Goal: Transaction & Acquisition: Book appointment/travel/reservation

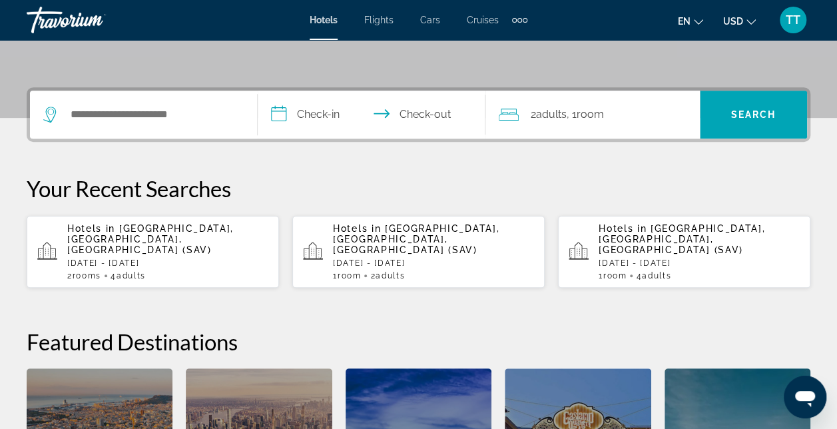
scroll to position [190, 0]
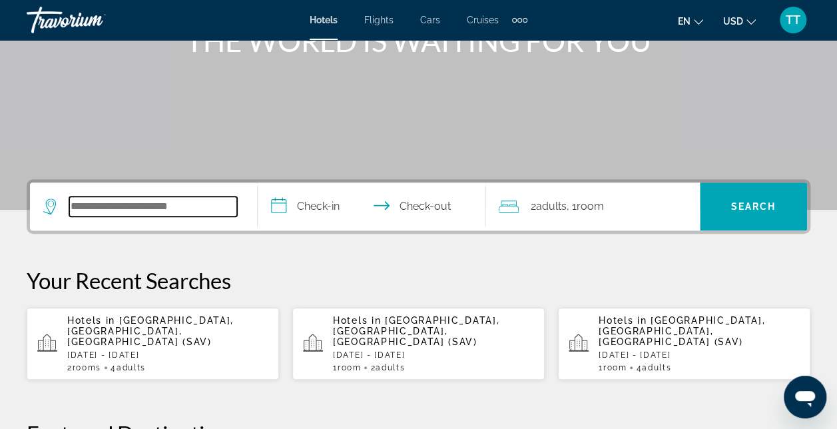
click at [129, 213] on input "Search widget" at bounding box center [153, 206] width 168 height 20
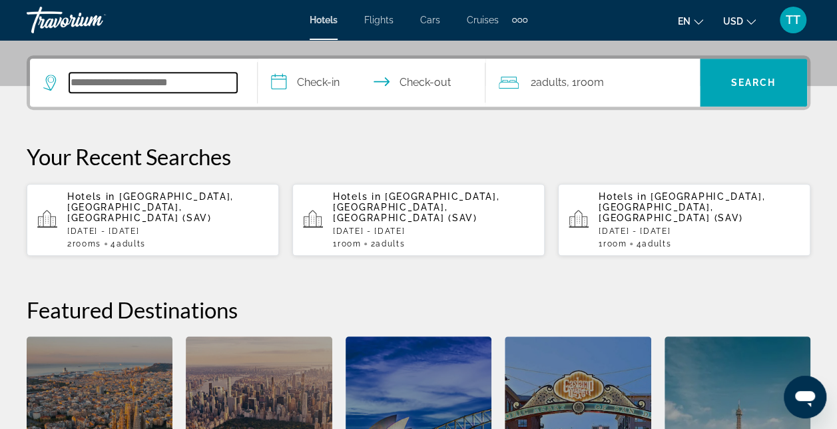
scroll to position [325, 0]
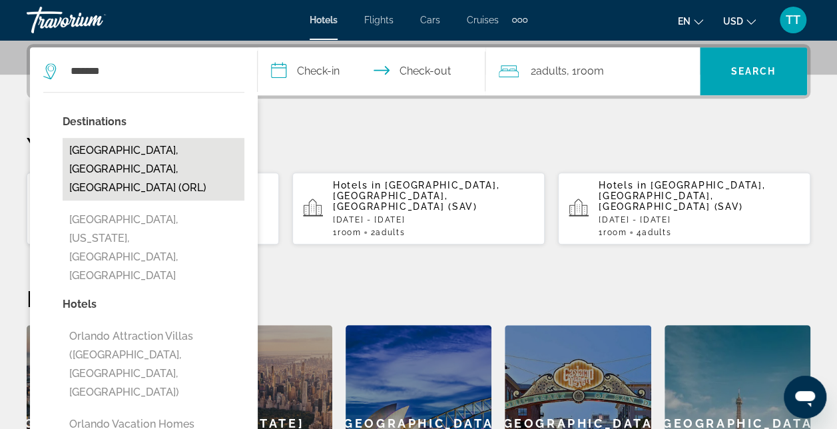
click at [121, 152] on button "[GEOGRAPHIC_DATA], [GEOGRAPHIC_DATA], [GEOGRAPHIC_DATA] (ORL)" at bounding box center [154, 169] width 182 height 63
type input "**********"
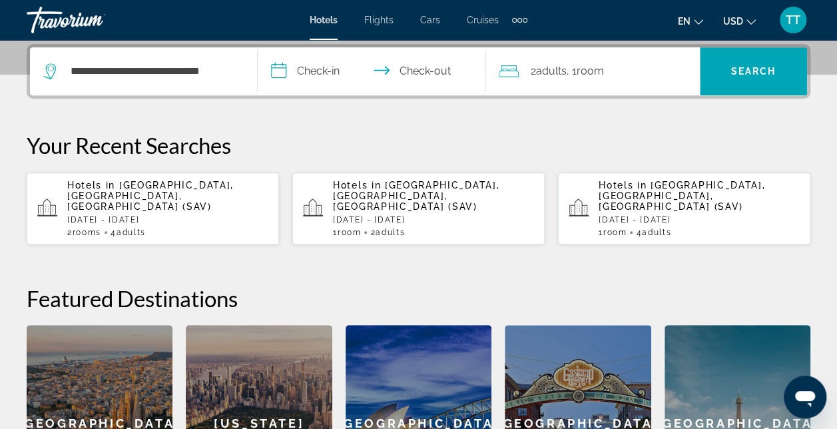
click at [309, 73] on input "**********" at bounding box center [374, 73] width 233 height 52
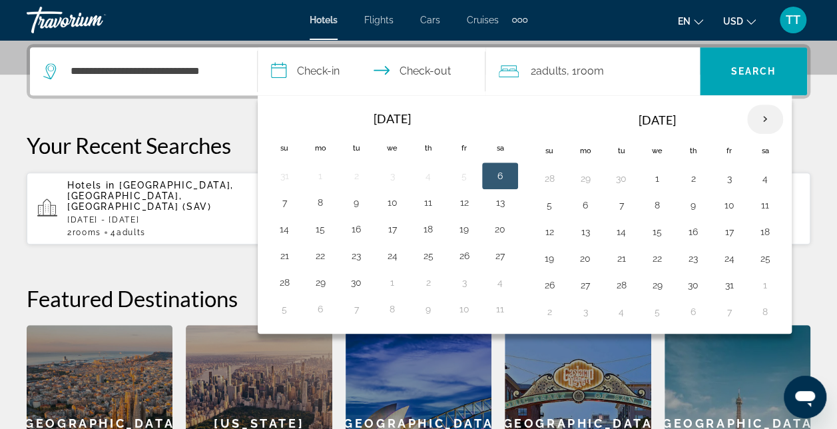
click at [751, 120] on th "Next month" at bounding box center [765, 119] width 36 height 29
click at [692, 197] on button "6" at bounding box center [692, 205] width 21 height 19
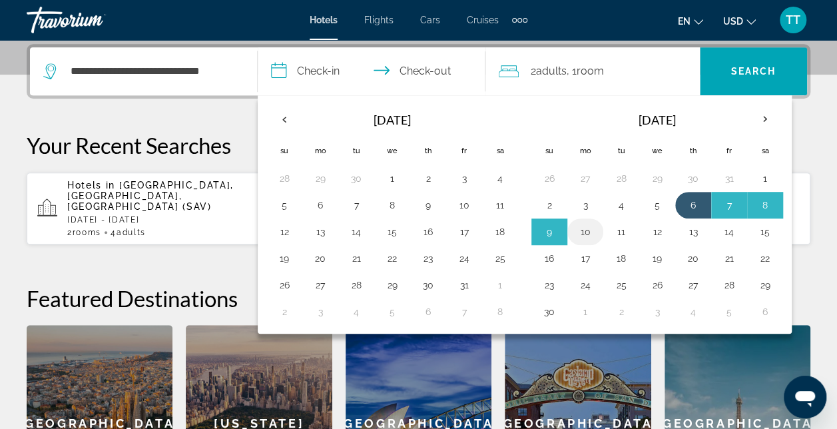
click at [588, 228] on button "10" at bounding box center [584, 231] width 21 height 19
type input "**********"
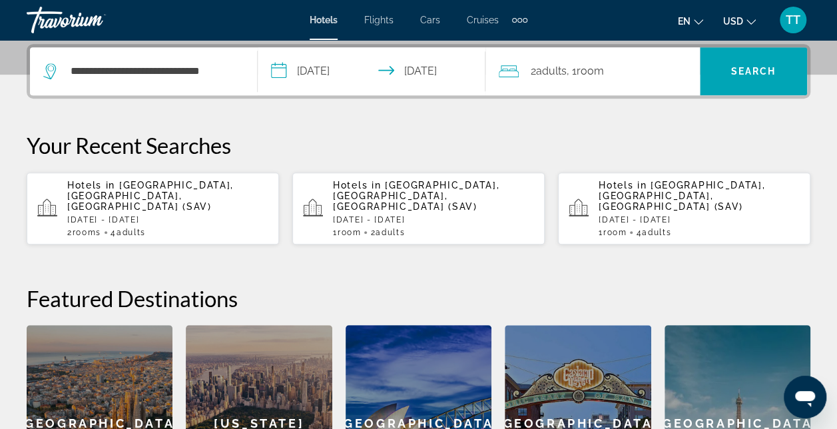
click at [566, 68] on span "Adults" at bounding box center [551, 71] width 31 height 13
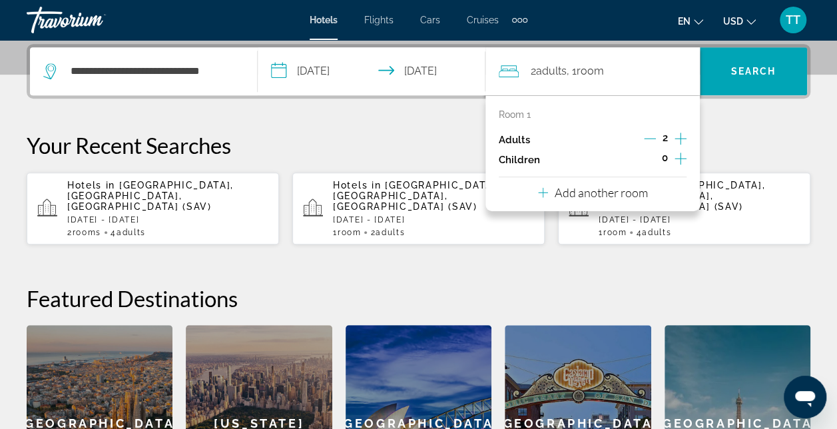
click at [680, 156] on icon "Increment children" at bounding box center [680, 158] width 12 height 16
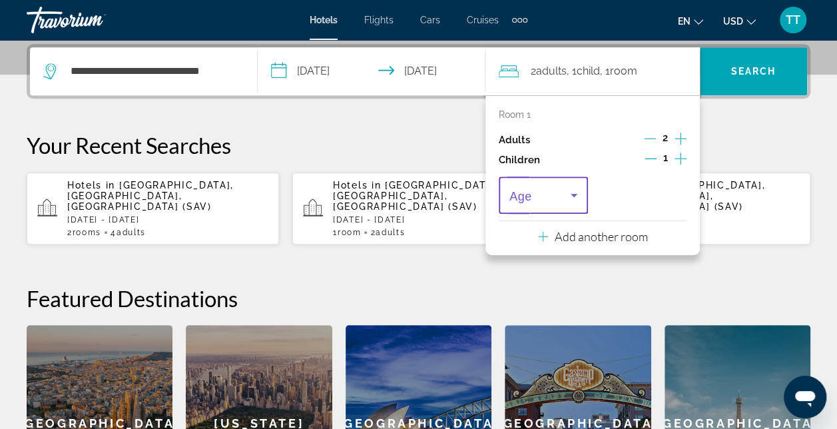
click at [570, 197] on icon "Travelers: 2 adults, 1 child" at bounding box center [574, 195] width 16 height 16
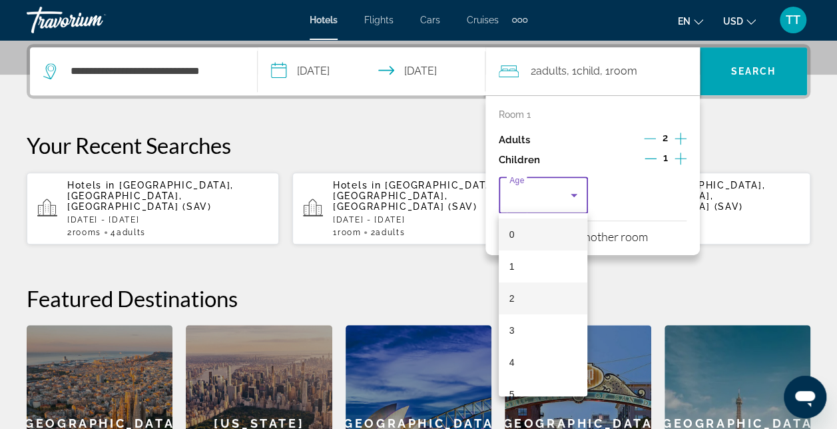
scroll to position [306, 0]
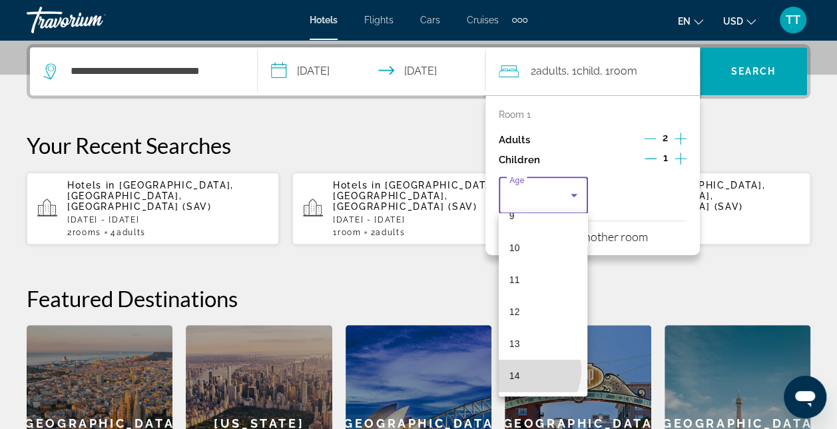
click at [521, 370] on mat-option "14" at bounding box center [543, 375] width 89 height 32
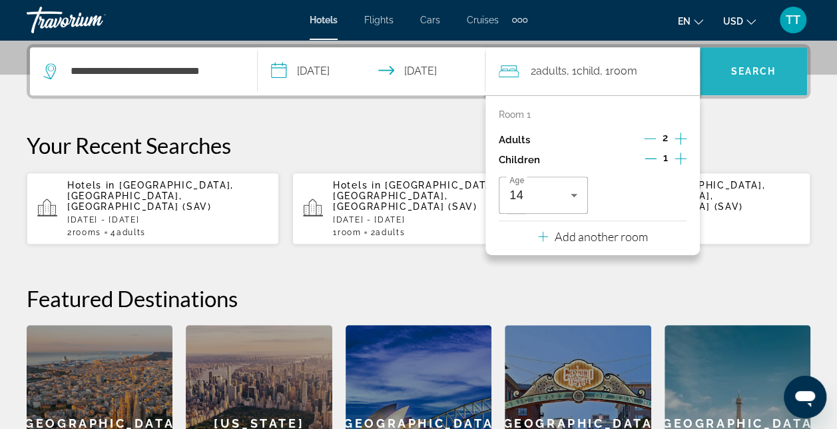
click at [745, 66] on span "Search" at bounding box center [753, 71] width 45 height 11
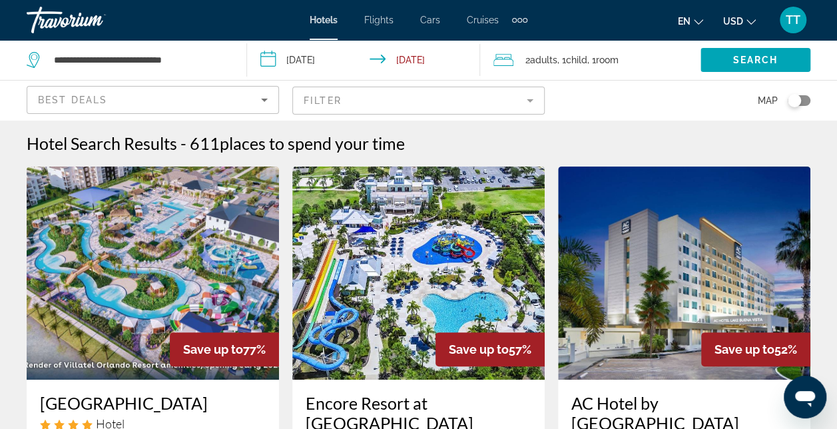
click at [529, 97] on mat-form-field "Filter" at bounding box center [418, 101] width 252 height 28
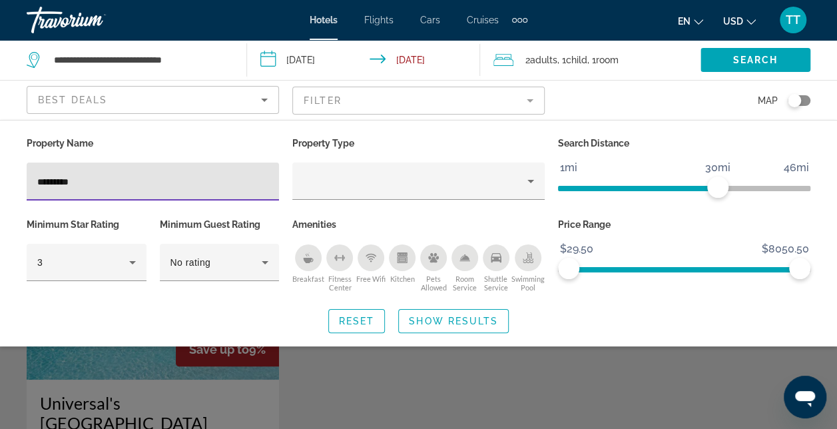
type input "*********"
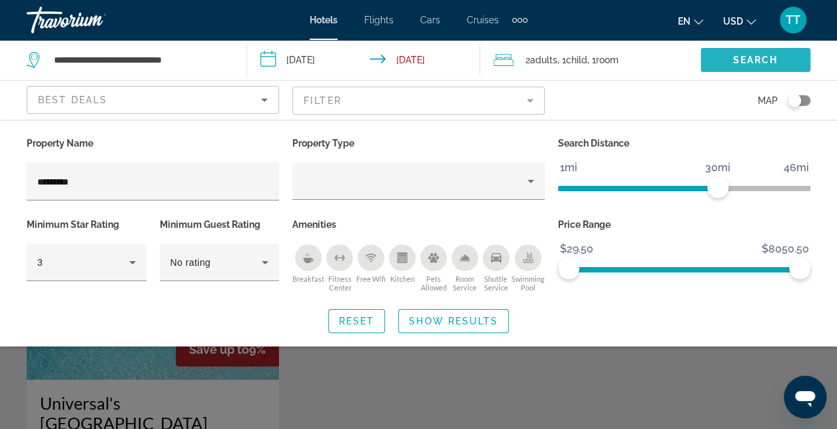
click at [745, 51] on span "Search widget" at bounding box center [755, 60] width 110 height 32
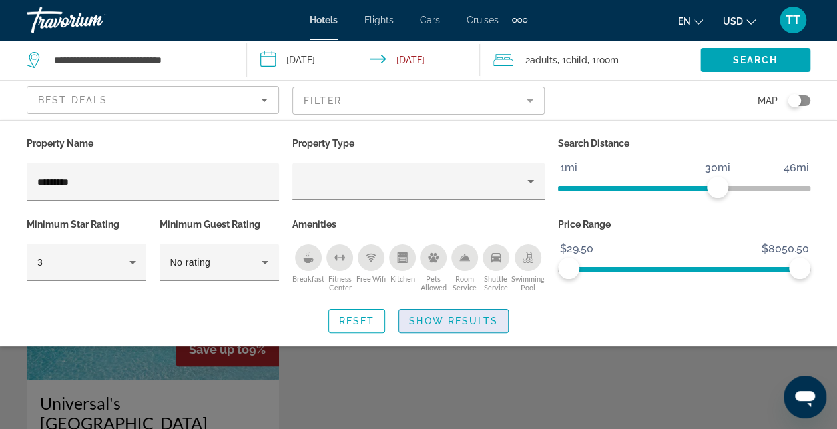
click at [438, 312] on span "Search widget" at bounding box center [453, 321] width 109 height 32
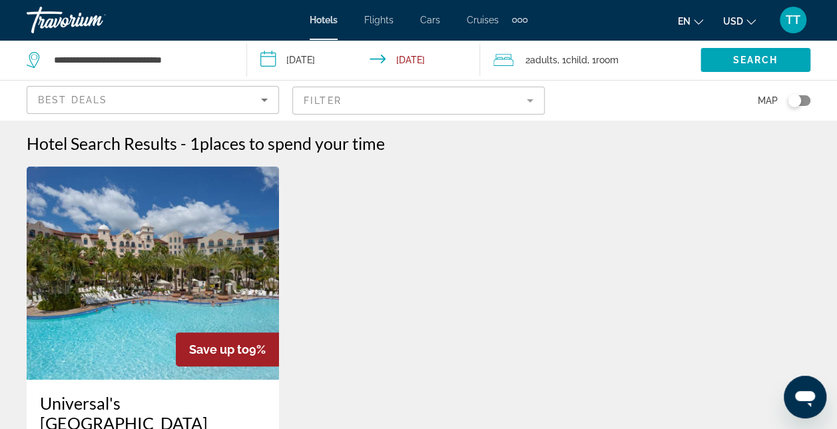
scroll to position [255, 0]
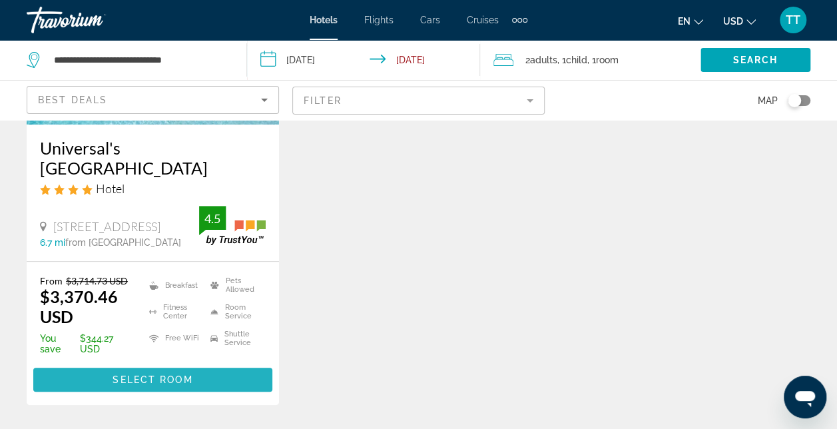
click at [176, 374] on span "Select Room" at bounding box center [152, 379] width 80 height 11
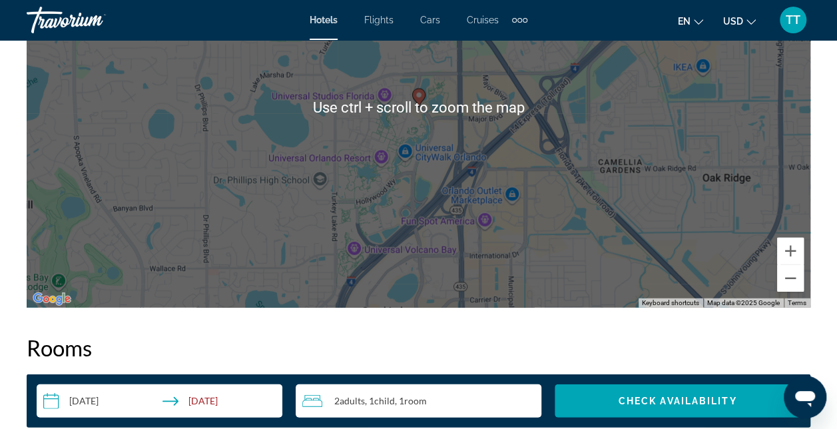
scroll to position [1944, 0]
